Goal: Information Seeking & Learning: Learn about a topic

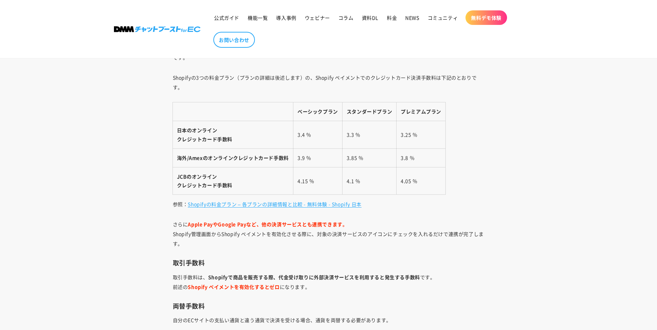
scroll to position [1905, 0]
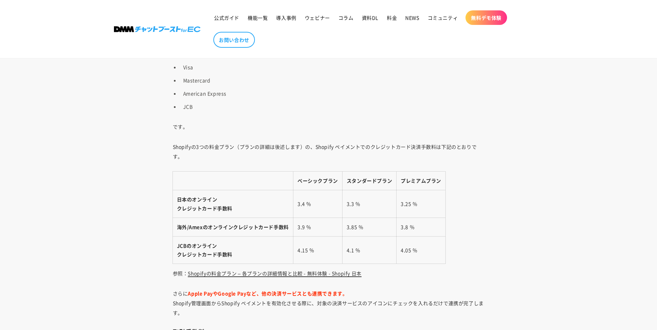
click at [342, 275] on link "Shopifyの料金プラン – 各プランの詳細情報と比較 - 無料体験 - Shopify 日本" at bounding box center [275, 273] width 174 height 7
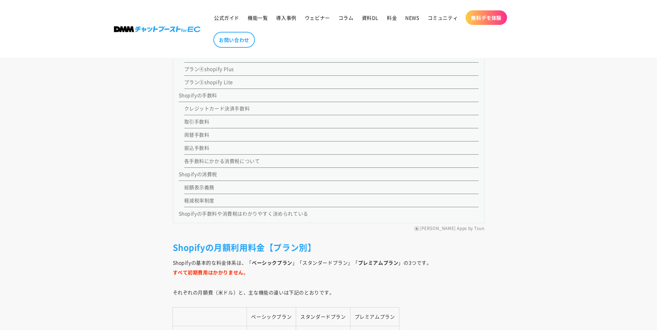
scroll to position [727, 0]
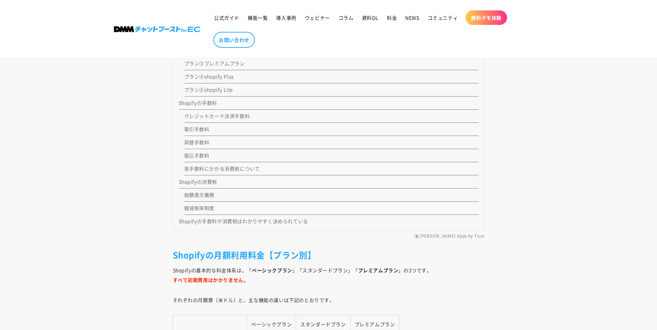
click at [250, 169] on link "各手数料にかかる消費税について" at bounding box center [222, 168] width 76 height 7
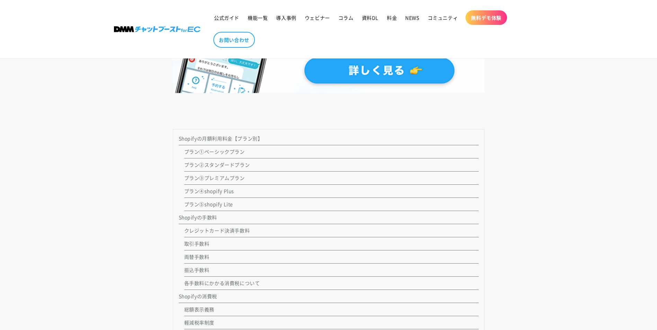
scroll to position [578, 0]
